Goal: Information Seeking & Learning: Learn about a topic

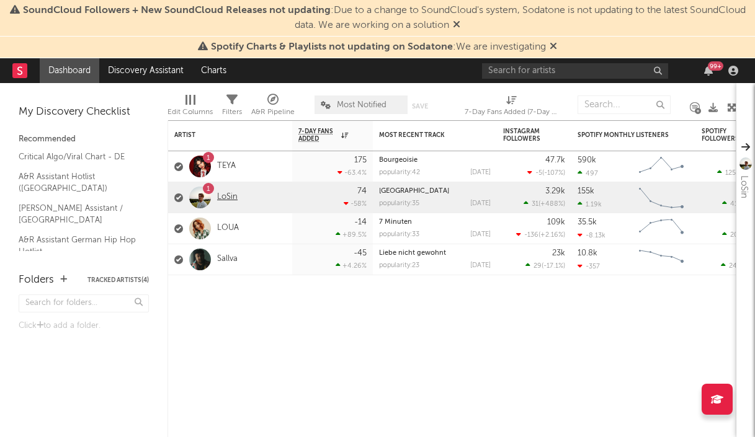
click at [227, 200] on link "LoSin" at bounding box center [227, 197] width 20 height 11
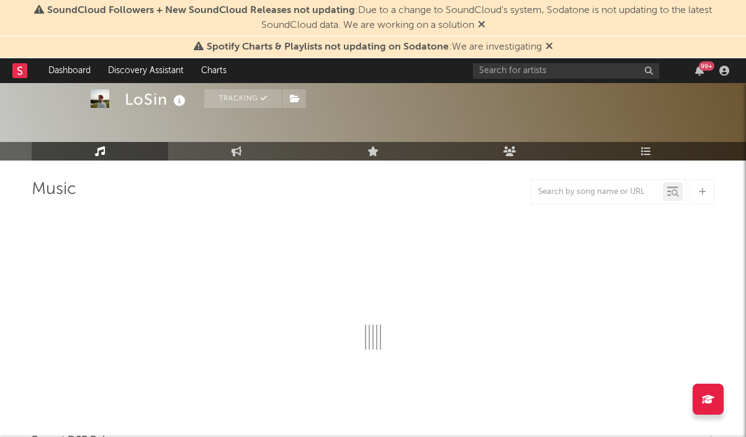
select select "6m"
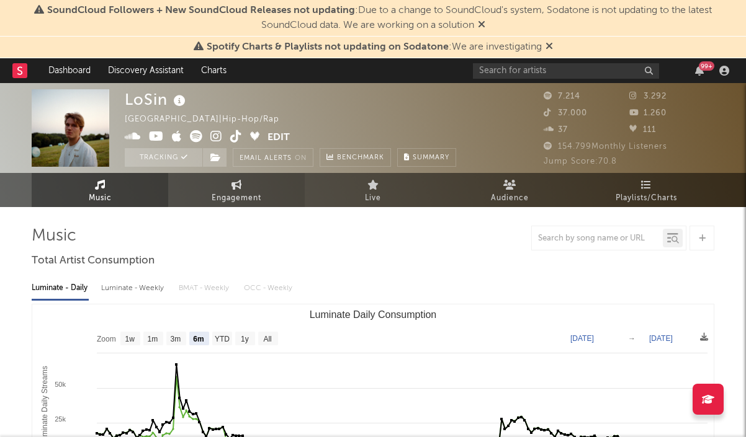
click at [235, 187] on icon at bounding box center [236, 185] width 11 height 10
select select "1w"
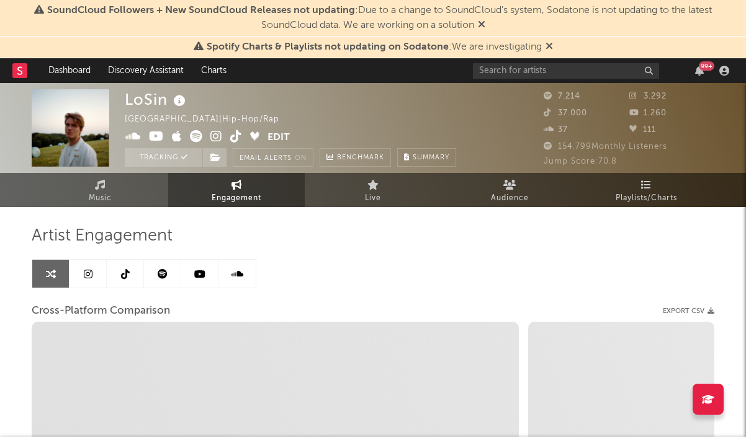
click at [165, 275] on icon at bounding box center [163, 274] width 10 height 10
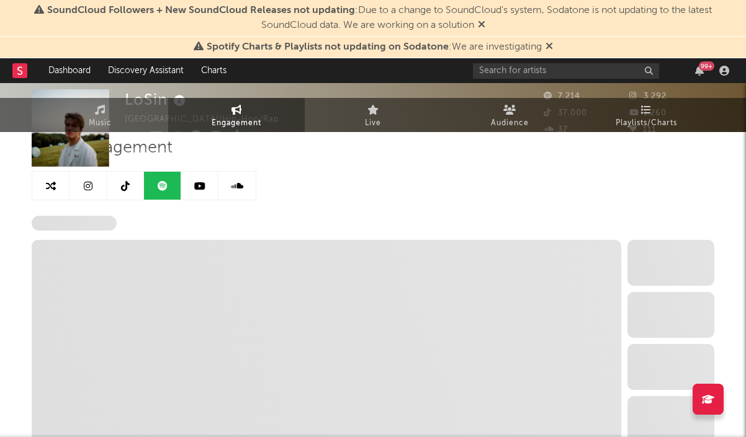
select select "6m"
select select "1w"
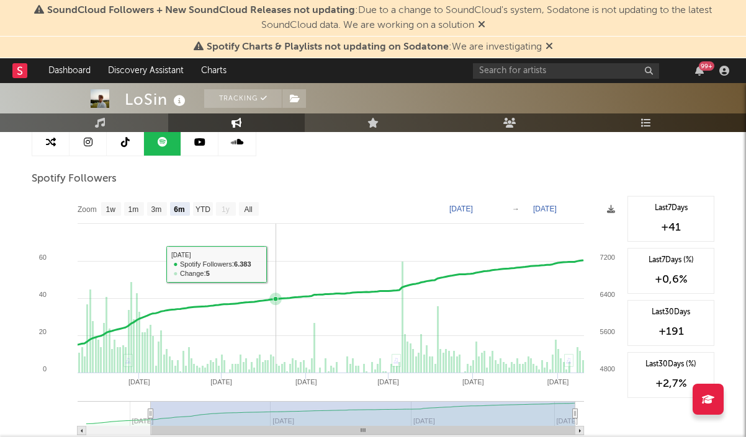
scroll to position [135, 0]
